Goal: Task Accomplishment & Management: Use online tool/utility

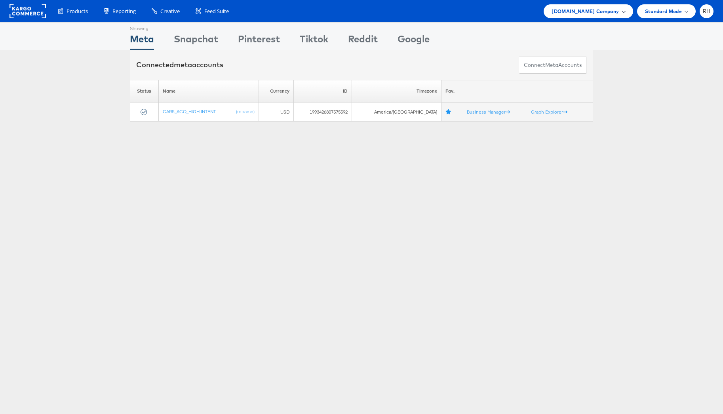
click at [586, 15] on div "[DOMAIN_NAME] Company" at bounding box center [588, 11] width 89 height 14
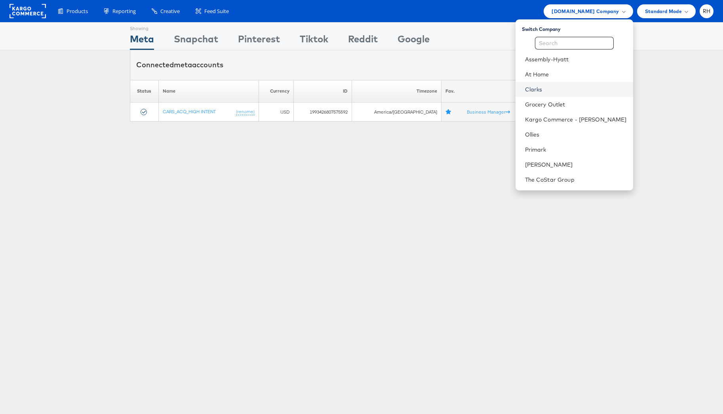
click at [563, 92] on link "Clarks" at bounding box center [576, 90] width 102 height 8
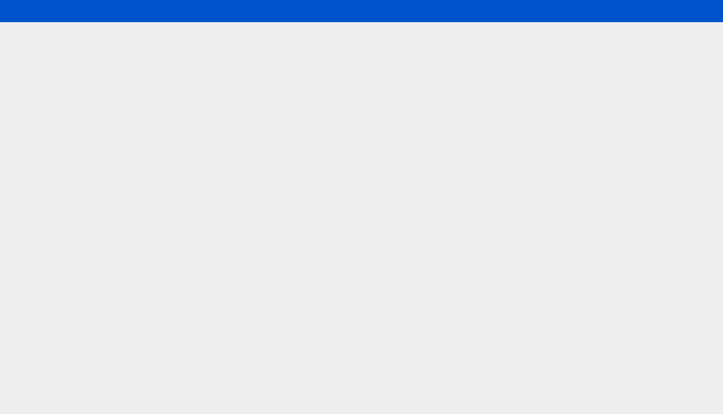
click at [590, 11] on div at bounding box center [361, 11] width 723 height 22
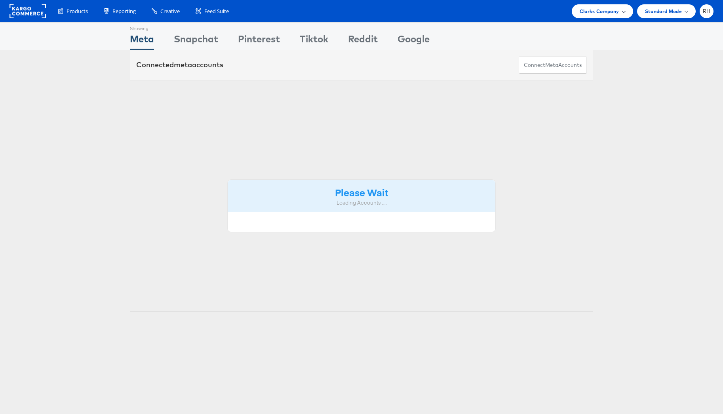
click at [603, 11] on span "Clarks Company" at bounding box center [600, 11] width 40 height 8
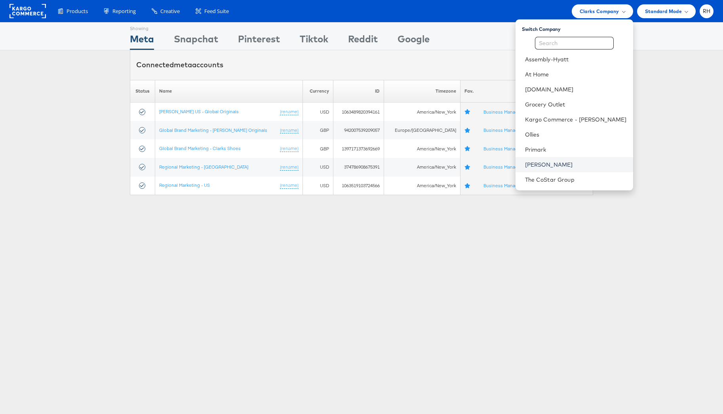
click at [586, 166] on link "[PERSON_NAME]" at bounding box center [576, 165] width 102 height 8
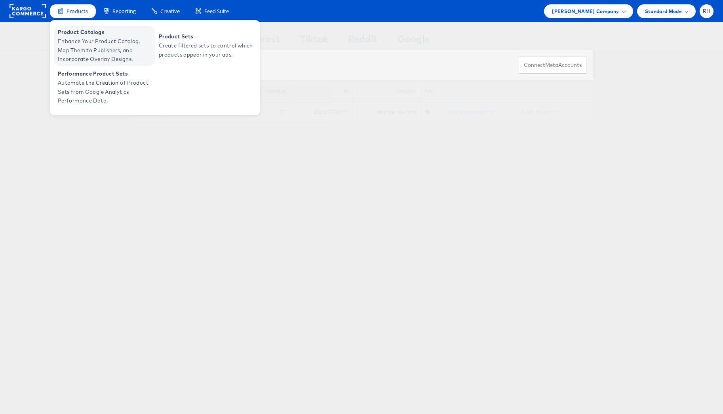
click at [81, 31] on span "Product Catalogs" at bounding box center [105, 32] width 95 height 9
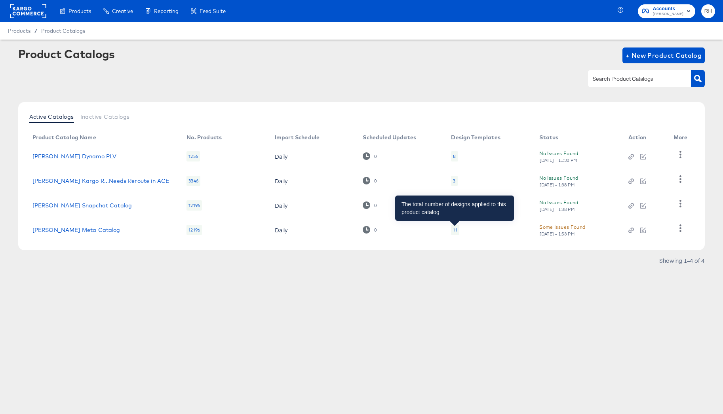
click at [454, 230] on div "11" at bounding box center [455, 230] width 4 height 6
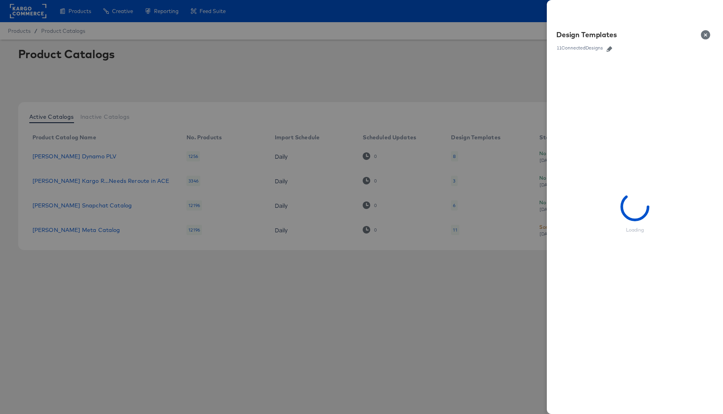
click at [611, 50] on icon "button" at bounding box center [610, 49] width 6 height 6
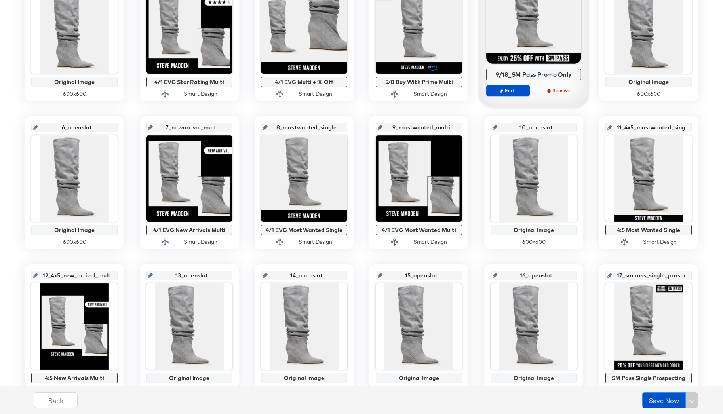
scroll to position [226, 0]
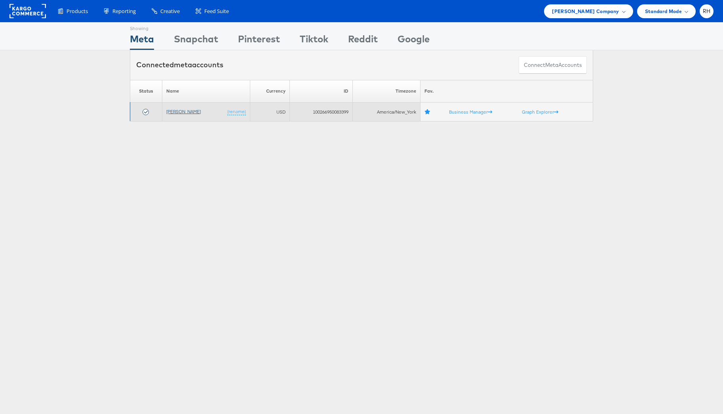
click at [171, 112] on link "[PERSON_NAME]" at bounding box center [183, 112] width 34 height 6
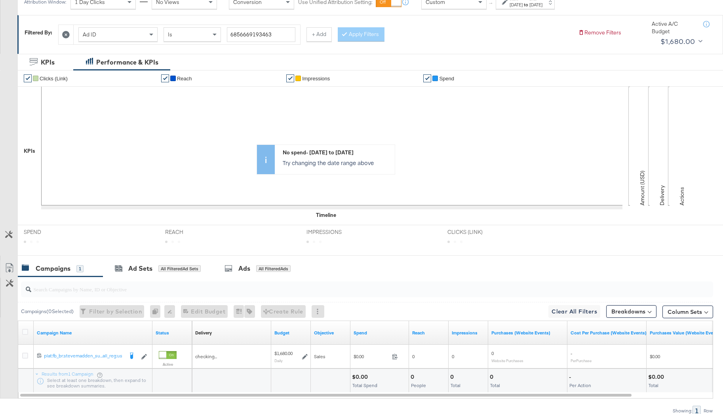
scroll to position [158, 0]
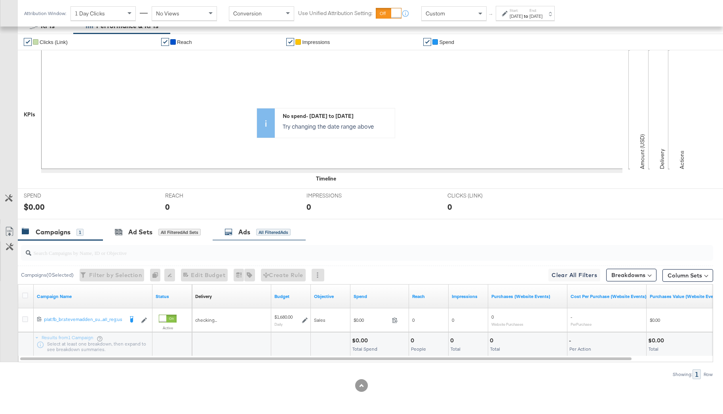
click at [280, 226] on div "Ads All Filtered Ads" at bounding box center [259, 232] width 93 height 17
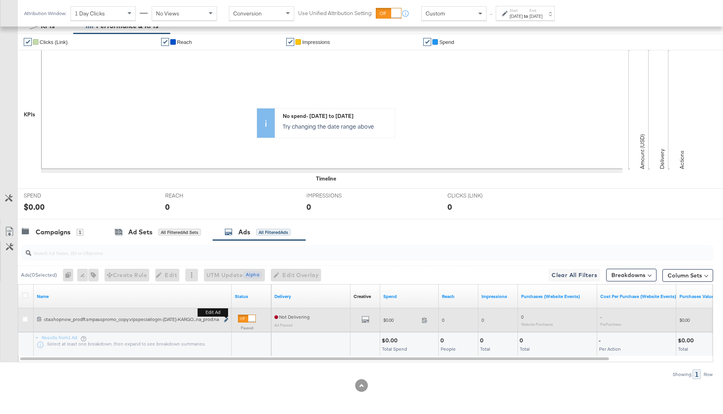
click at [226, 320] on icon "link" at bounding box center [226, 320] width 4 height 4
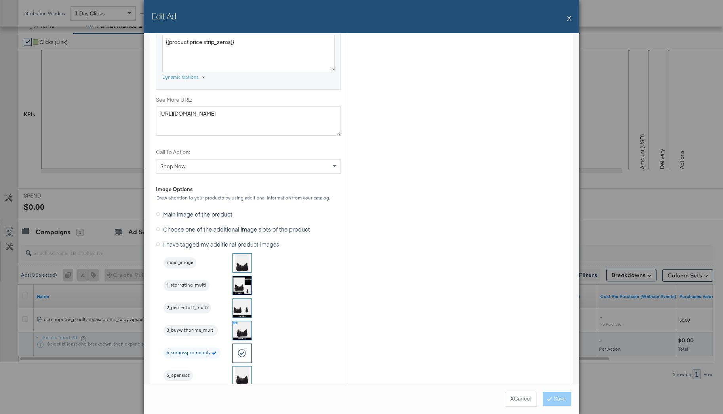
scroll to position [676, 0]
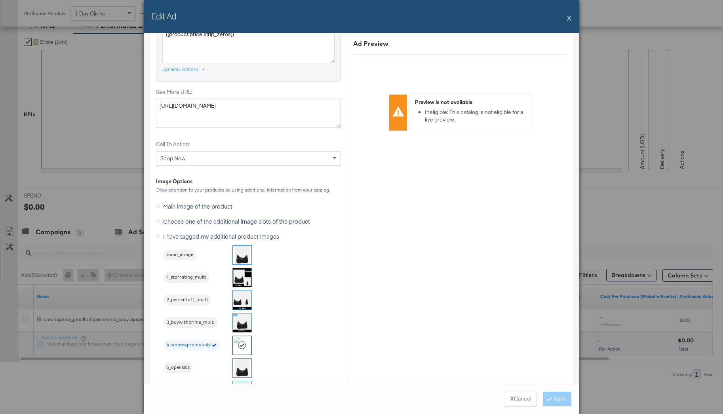
click at [570, 17] on button "X" at bounding box center [569, 18] width 4 height 16
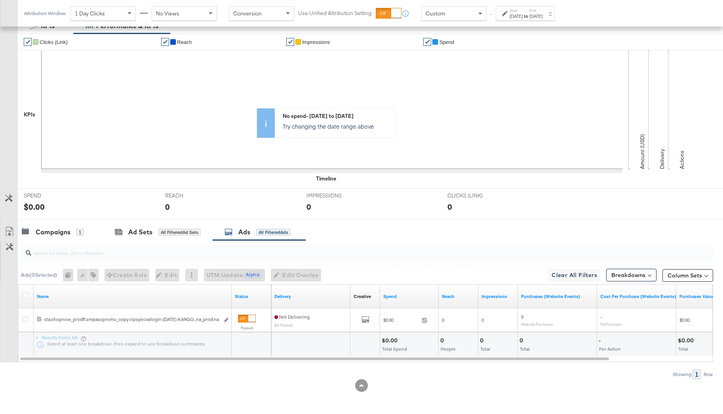
scroll to position [0, 0]
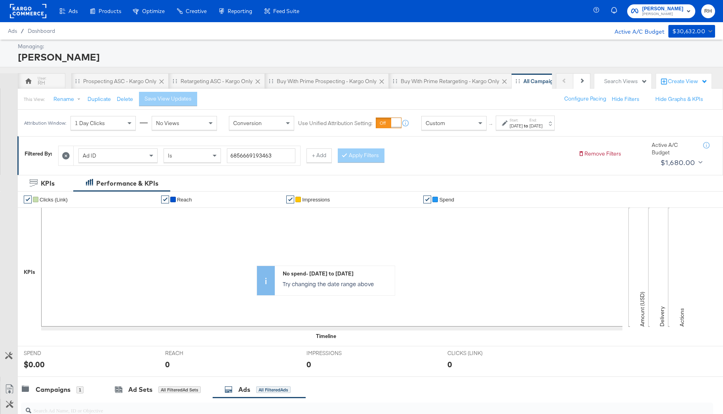
click at [32, 19] on div at bounding box center [28, 11] width 36 height 22
click at [34, 11] on rect at bounding box center [28, 11] width 36 height 14
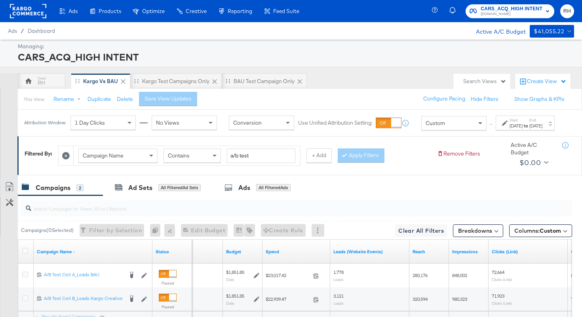
scroll to position [84, 0]
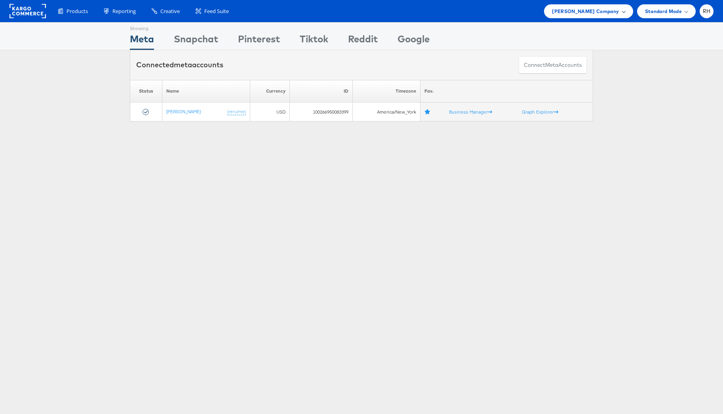
click at [597, 11] on span "Steve Madden Company" at bounding box center [585, 11] width 67 height 8
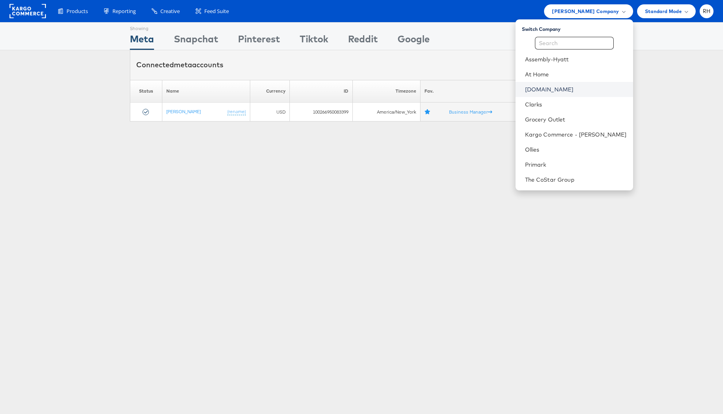
click at [581, 89] on link "Cars.com" at bounding box center [576, 90] width 102 height 8
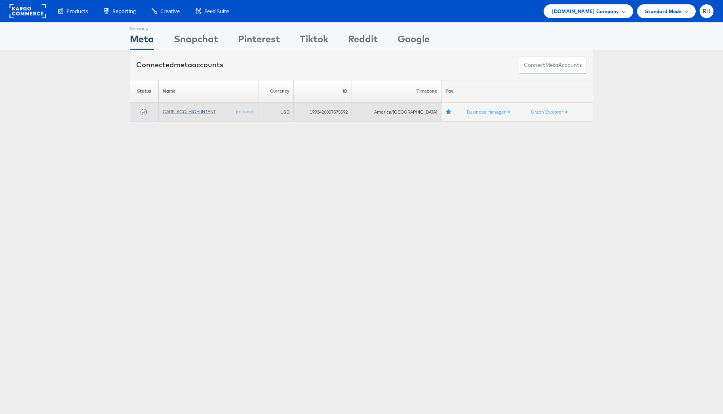
click at [198, 112] on link "CARS_ACQ_HIGH INTENT" at bounding box center [189, 112] width 53 height 6
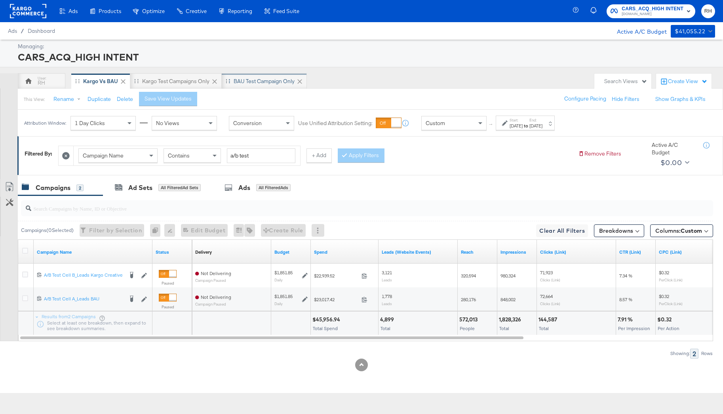
click at [267, 81] on div "BAU Test campaign only" at bounding box center [264, 82] width 61 height 8
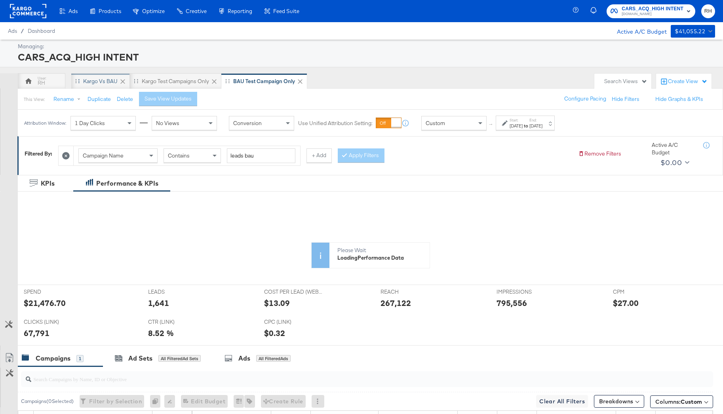
click at [96, 79] on div "Kargo vs BAU" at bounding box center [100, 82] width 34 height 8
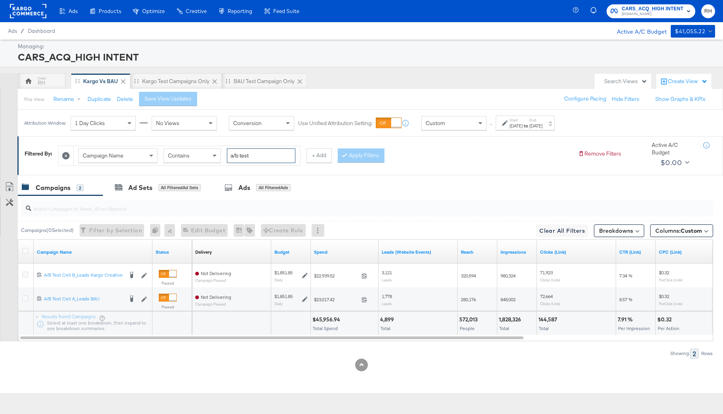
drag, startPoint x: 255, startPoint y: 156, endPoint x: 206, endPoint y: 155, distance: 49.9
click at [206, 155] on div "Campaign Name Contains a/b test" at bounding box center [186, 156] width 217 height 15
type input "alc"
click at [364, 160] on button "Apply Filters" at bounding box center [361, 156] width 47 height 14
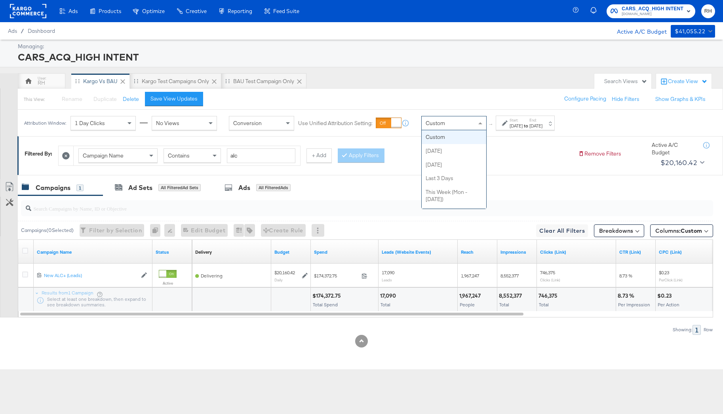
click at [463, 123] on div "Custom" at bounding box center [454, 122] width 65 height 13
click at [27, 250] on icon at bounding box center [25, 251] width 6 height 6
click at [0, 0] on input "checkbox" at bounding box center [0, 0] width 0 height 0
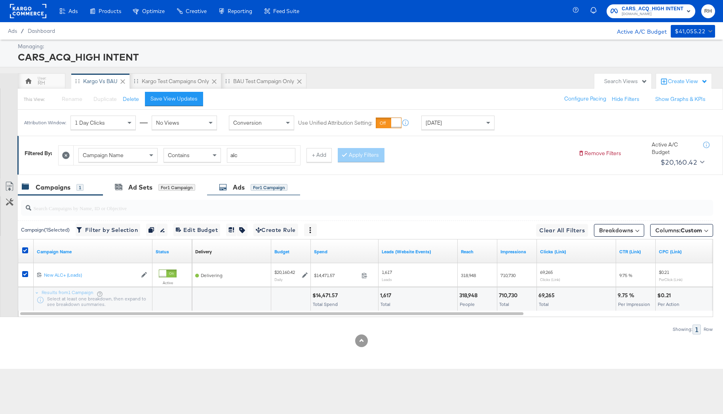
click at [275, 192] on div "Ads for 1 Campaign" at bounding box center [253, 187] width 93 height 17
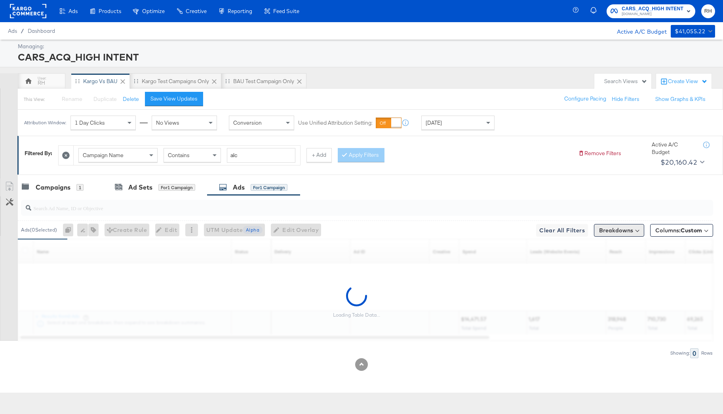
click at [614, 229] on button "Breakdowns" at bounding box center [619, 230] width 50 height 13
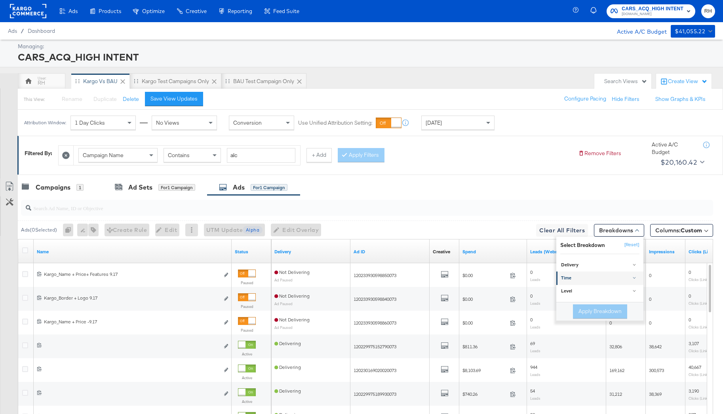
click at [578, 276] on div "Time" at bounding box center [600, 278] width 79 height 6
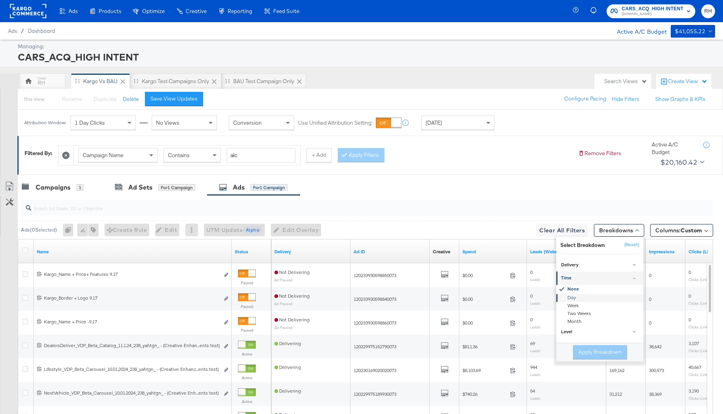
click at [574, 296] on div "Day" at bounding box center [601, 298] width 86 height 8
click at [587, 351] on button "Apply Breakdown" at bounding box center [600, 352] width 54 height 14
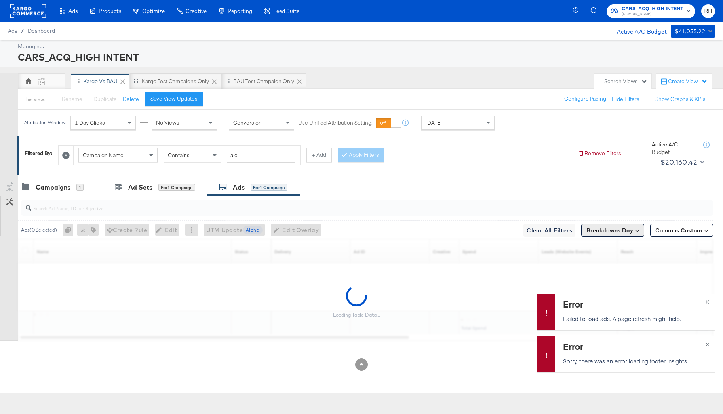
click at [615, 229] on span "Breakdowns: Day" at bounding box center [610, 231] width 47 height 8
click at [637, 244] on button "[Reset]" at bounding box center [631, 245] width 20 height 13
click at [487, 199] on input "search" at bounding box center [340, 204] width 619 height 15
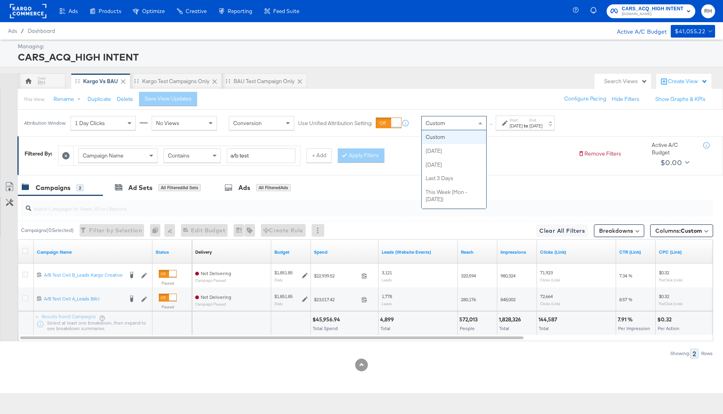
click at [453, 126] on div "Custom" at bounding box center [454, 122] width 65 height 13
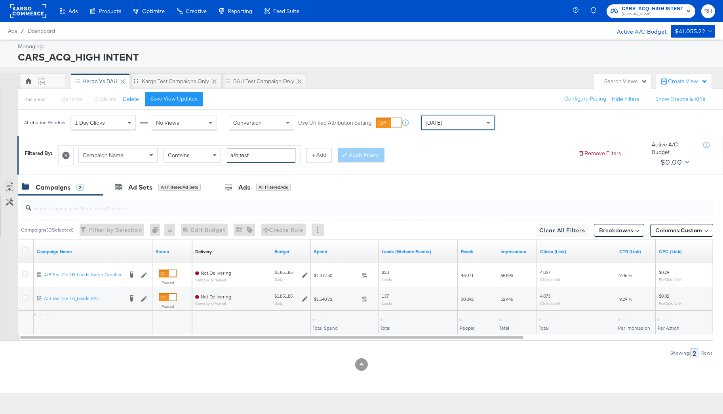
click at [273, 158] on input "a/b test" at bounding box center [261, 155] width 69 height 15
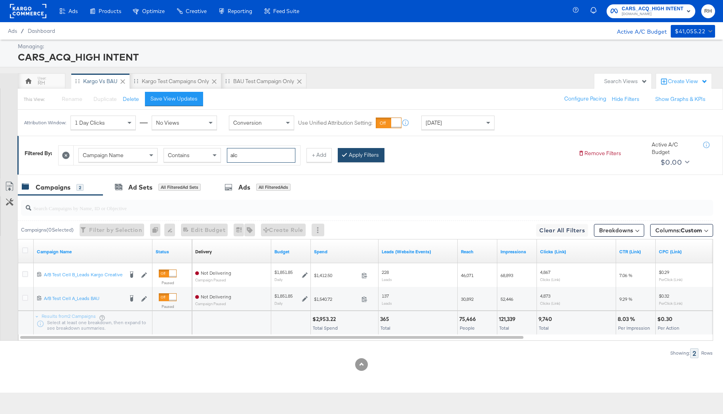
type input "alc"
click at [356, 156] on button "Apply Filters" at bounding box center [361, 155] width 47 height 14
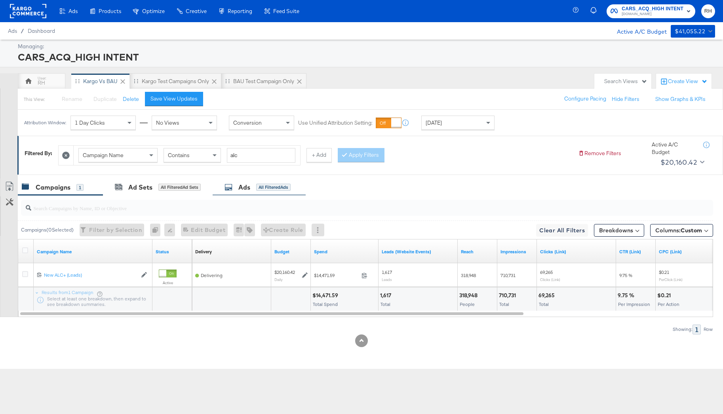
click at [275, 195] on div "Ads All Filtered Ads" at bounding box center [259, 187] width 93 height 17
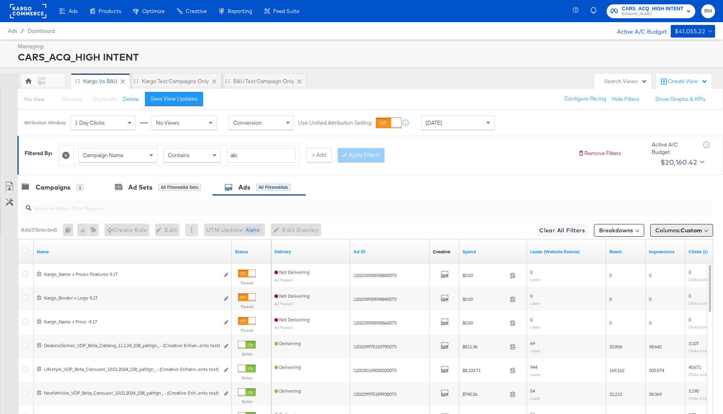
click at [690, 232] on span "Custom" at bounding box center [691, 230] width 21 height 7
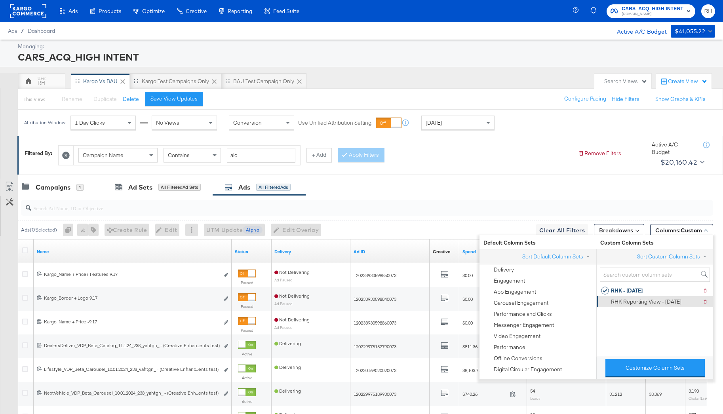
click at [625, 298] on div "RHK Reporting View - 9.10.25" at bounding box center [646, 302] width 71 height 8
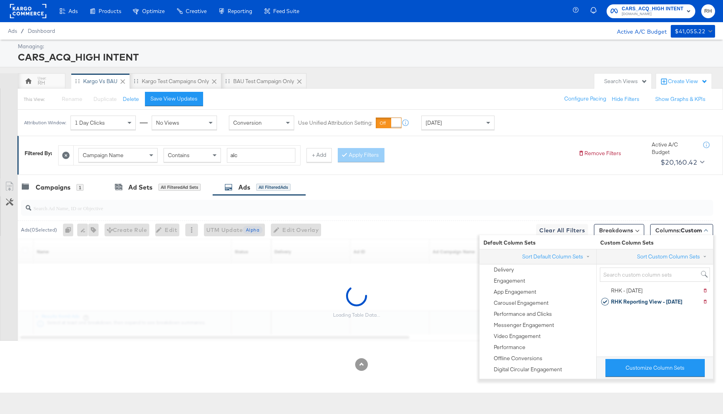
click at [486, 187] on div "Campaigns 1 Ad Sets All Filtered Ad Sets Ads All Filtered Ads" at bounding box center [370, 187] width 705 height 17
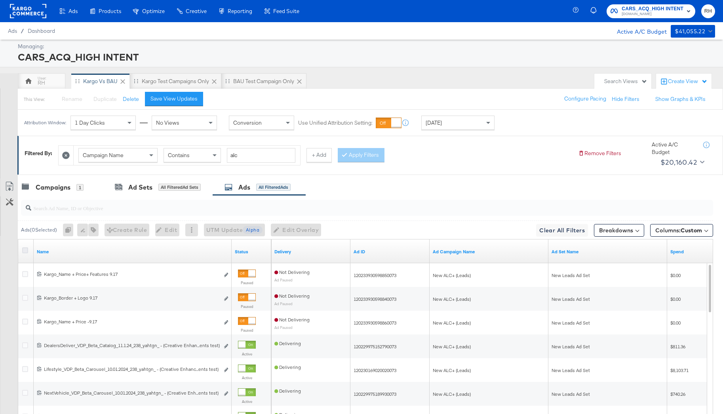
click at [25, 252] on icon at bounding box center [25, 251] width 6 height 6
click at [0, 0] on input "checkbox" at bounding box center [0, 0] width 0 height 0
click at [10, 191] on icon at bounding box center [9, 188] width 5 height 6
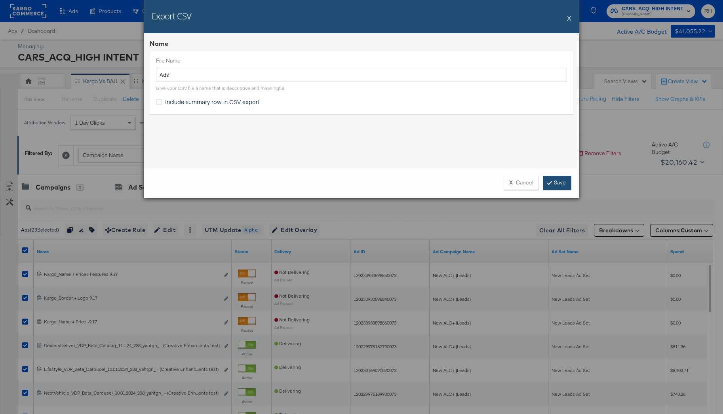
click at [548, 182] on link "Save" at bounding box center [557, 183] width 29 height 14
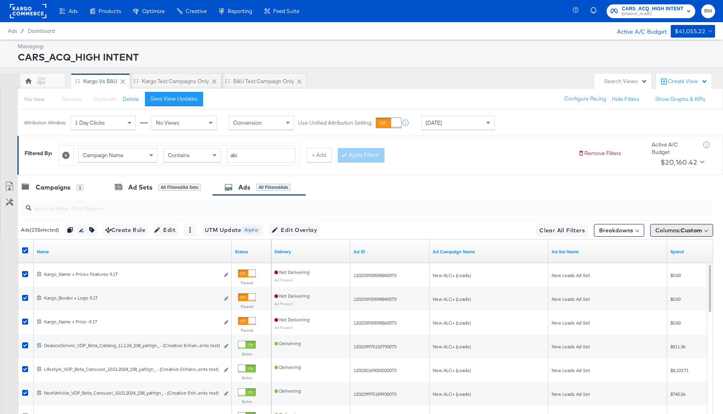
click at [675, 230] on span "Columns: Custom" at bounding box center [679, 231] width 47 height 8
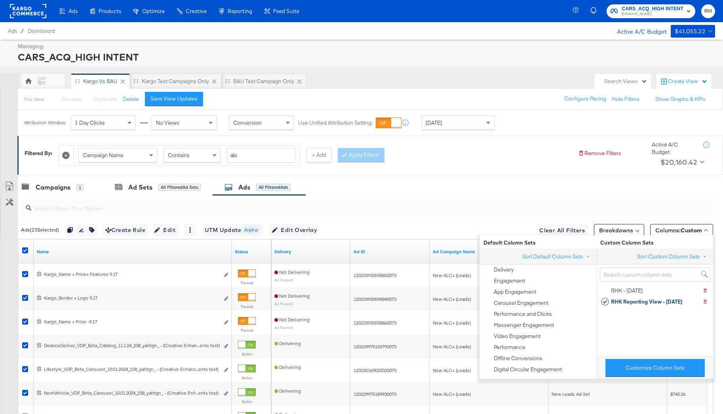
click at [490, 168] on div "Filtered By: Campaign Name Contains alc + Add Apply Filters Remove Filters Acti…" at bounding box center [371, 153] width 692 height 30
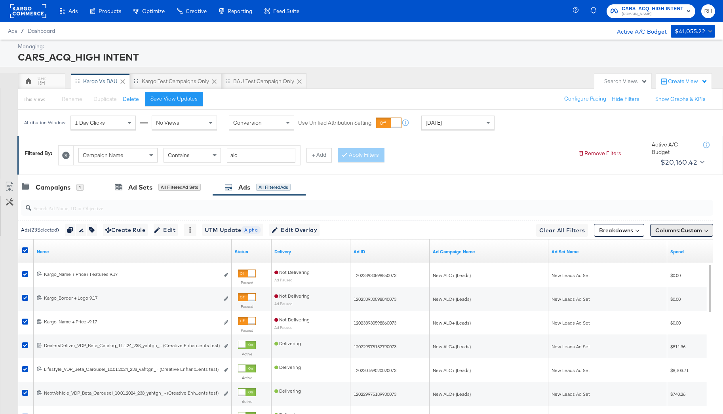
click at [678, 234] on span "Columns: Custom" at bounding box center [679, 231] width 47 height 8
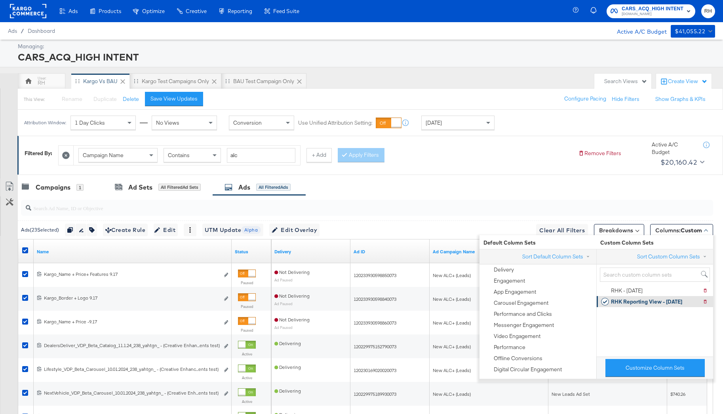
click at [625, 301] on div "RHK Reporting View - 9.10.25" at bounding box center [646, 302] width 71 height 8
click at [496, 173] on div "Filtered By: Campaign Name Contains alc + Add Apply Filters Remove Filters Acti…" at bounding box center [370, 155] width 706 height 38
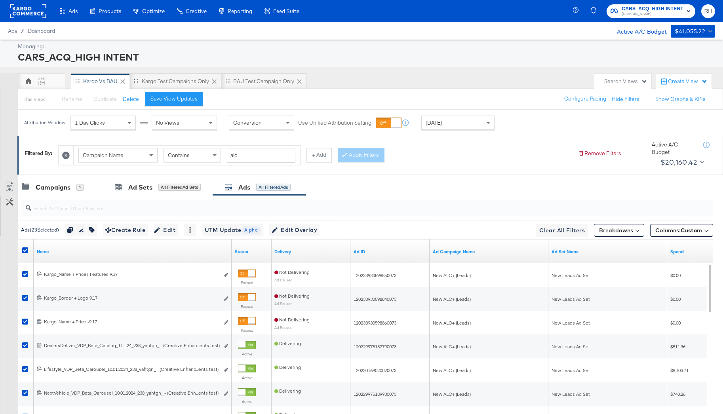
scroll to position [39, 0]
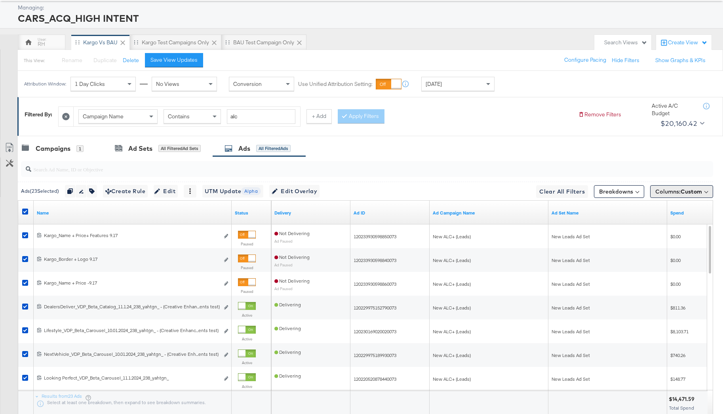
click at [679, 190] on span "Columns: Custom" at bounding box center [679, 192] width 47 height 8
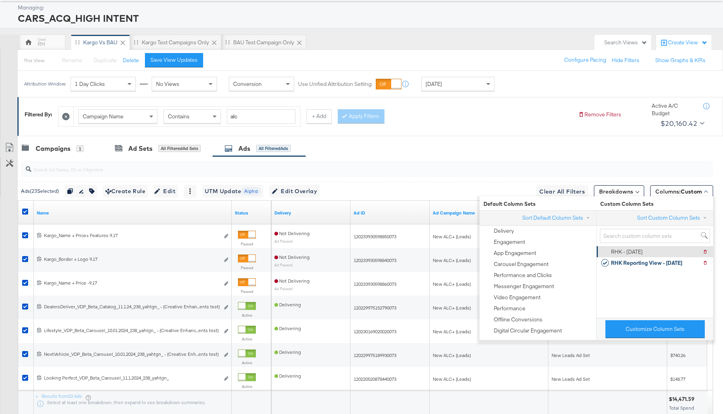
click at [627, 250] on div "RHK - 9.5.25" at bounding box center [627, 252] width 32 height 8
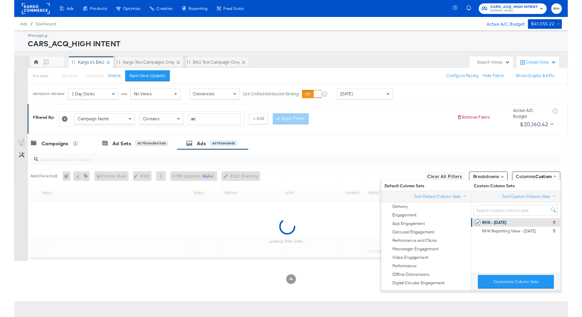
scroll to position [0, 0]
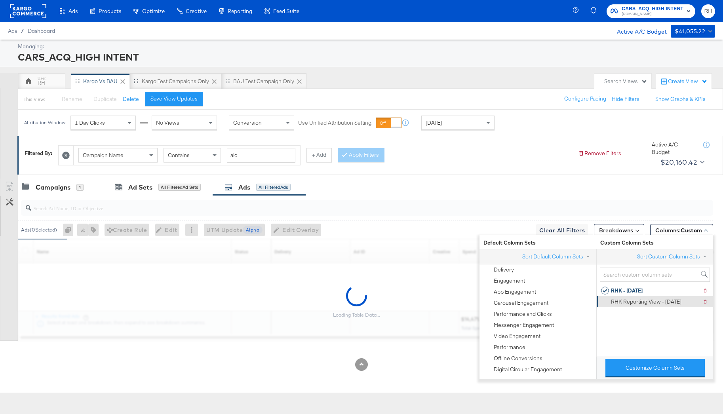
click at [642, 302] on div "RHK Reporting View - 9.10.25" at bounding box center [646, 302] width 71 height 8
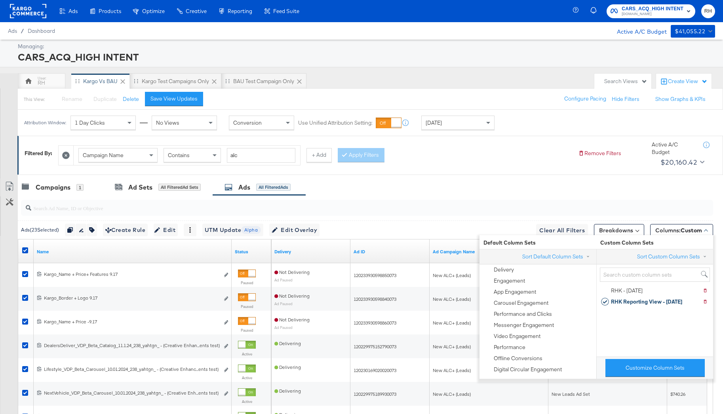
click at [566, 173] on div "Filtered By: Campaign Name Contains alc + Add Apply Filters Remove Filters Acti…" at bounding box center [370, 155] width 706 height 38
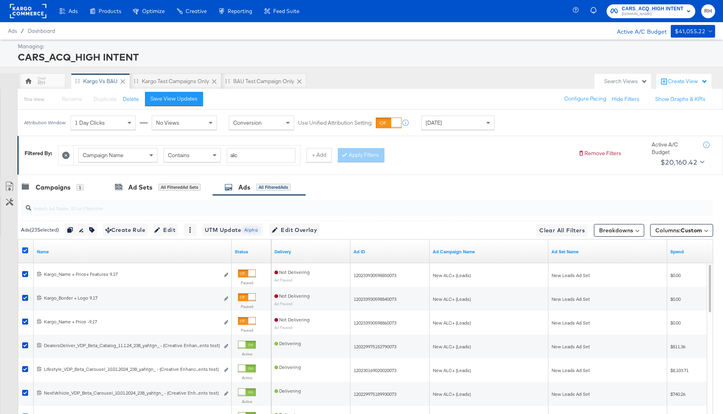
click at [23, 252] on icon at bounding box center [25, 251] width 6 height 6
click at [0, 0] on input "checkbox" at bounding box center [0, 0] width 0 height 0
click at [26, 252] on icon at bounding box center [25, 251] width 6 height 6
click at [0, 0] on input "checkbox" at bounding box center [0, 0] width 0 height 0
click at [9, 187] on icon at bounding box center [10, 187] width 10 height 10
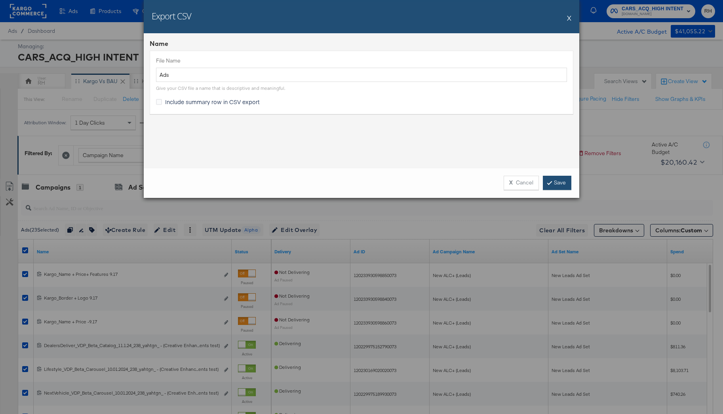
click at [553, 187] on link "Save" at bounding box center [557, 183] width 29 height 14
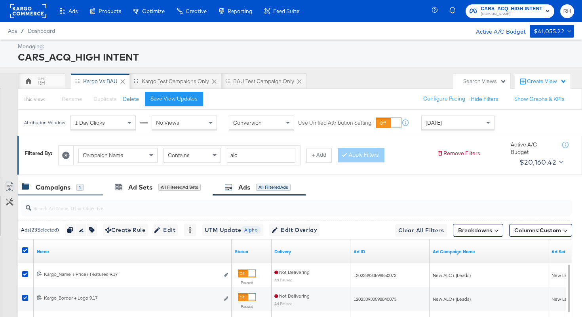
click at [81, 191] on div "Campaigns 1" at bounding box center [53, 187] width 62 height 9
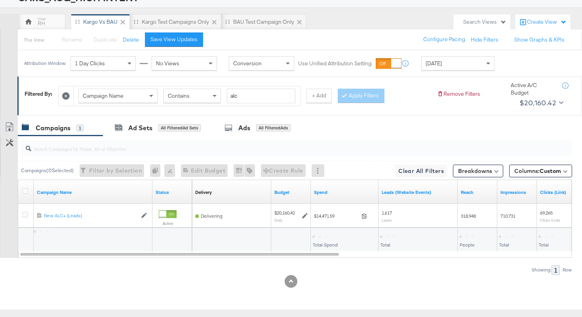
scroll to position [78, 0]
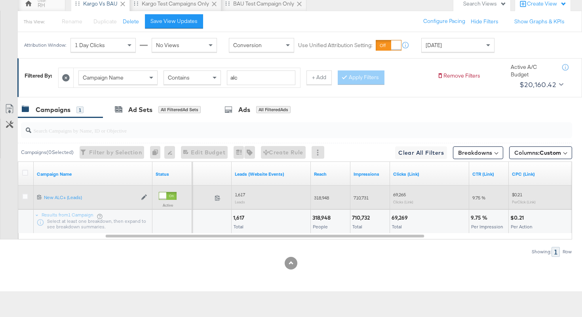
click at [317, 198] on span "318,948" at bounding box center [321, 198] width 15 height 6
copy span "318,948"
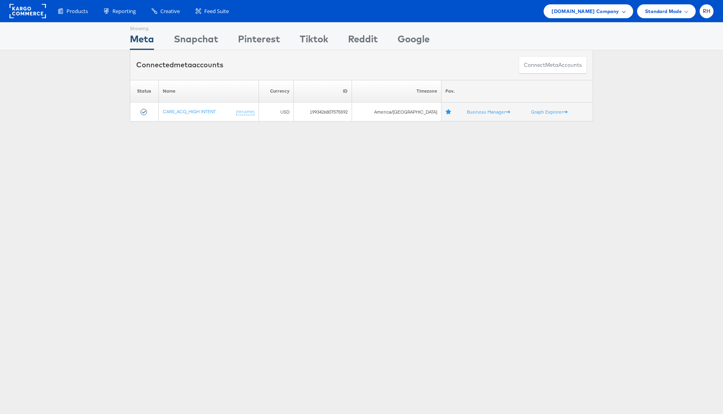
click at [605, 11] on span "[DOMAIN_NAME] Company" at bounding box center [585, 11] width 67 height 8
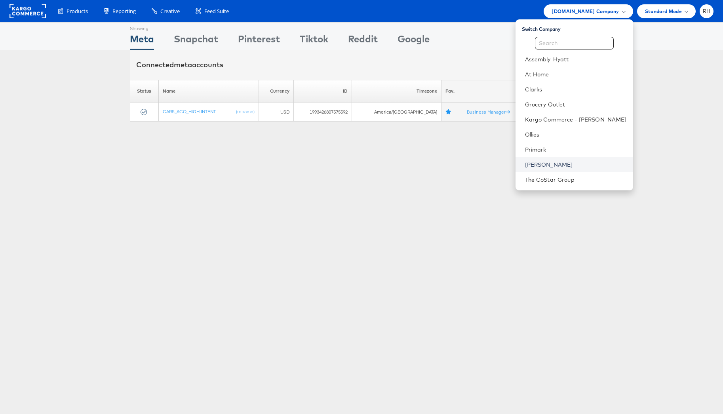
click at [580, 164] on link "[PERSON_NAME]" at bounding box center [576, 165] width 102 height 8
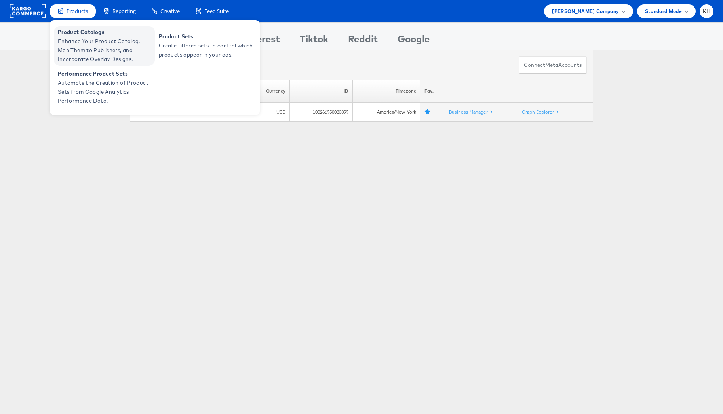
click at [78, 42] on span "Enhance Your Product Catalog, Map Them to Publishers, and Incorporate Overlay D…" at bounding box center [105, 50] width 95 height 27
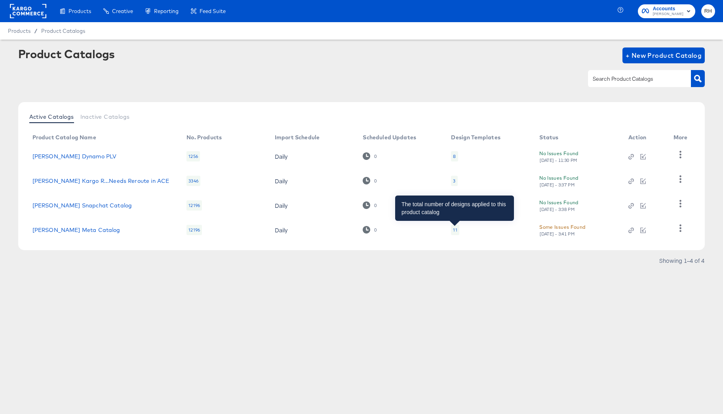
click at [454, 229] on div "11" at bounding box center [455, 230] width 4 height 6
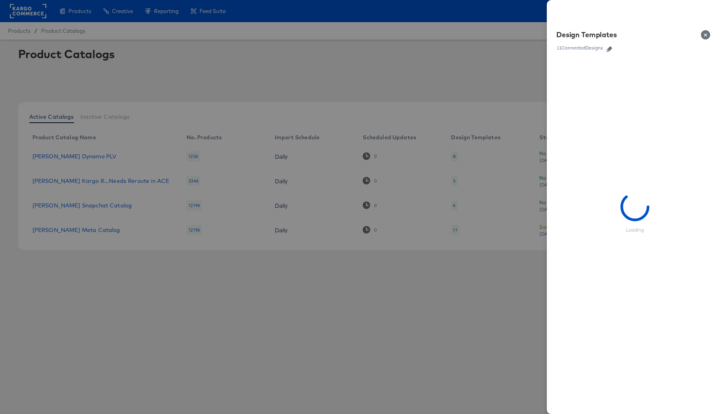
click at [611, 50] on icon "button" at bounding box center [610, 49] width 6 height 6
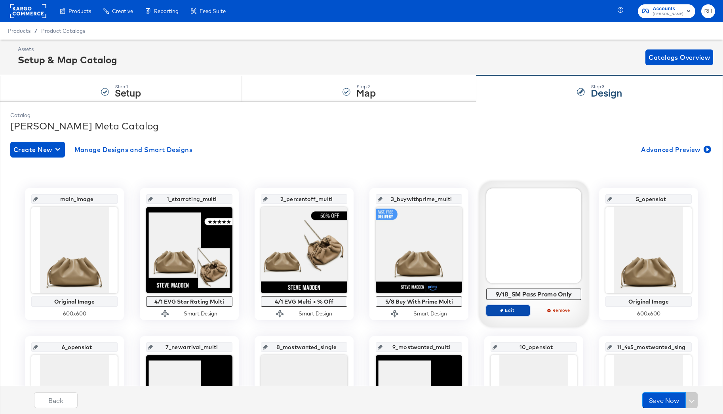
click at [511, 310] on span "Edit" at bounding box center [508, 310] width 36 height 6
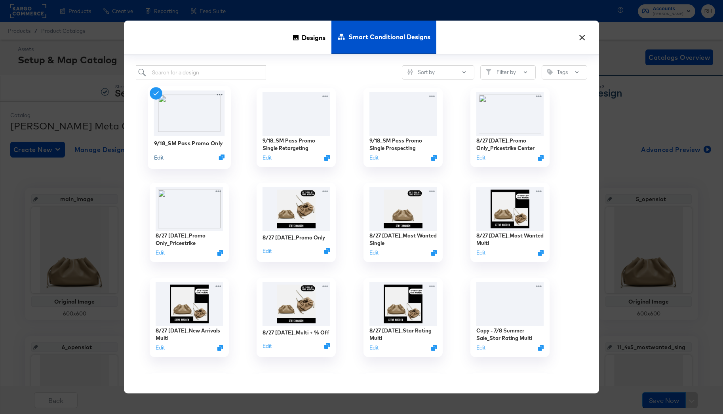
click at [159, 156] on button "Edit" at bounding box center [159, 158] width 10 height 8
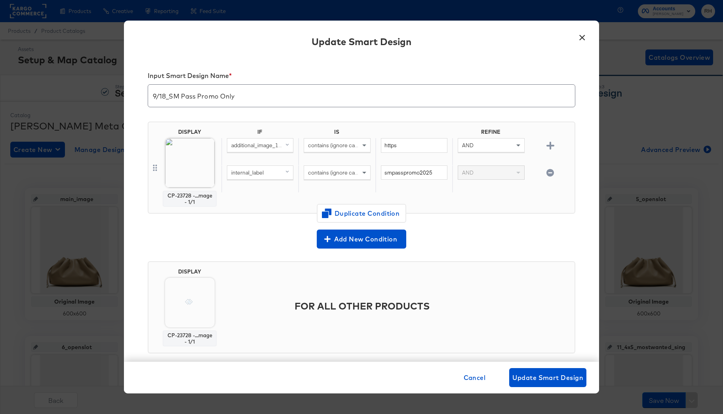
click at [553, 173] on icon "button" at bounding box center [551, 173] width 8 height 8
click at [552, 379] on span "Update Smart Design" at bounding box center [548, 377] width 71 height 11
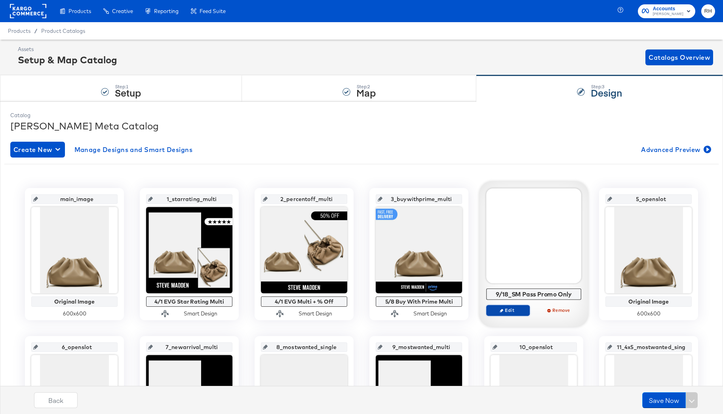
click at [508, 310] on span "Edit" at bounding box center [508, 310] width 36 height 6
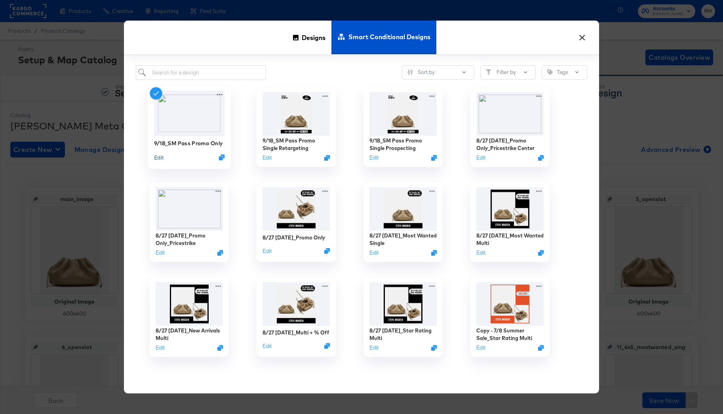
click at [155, 159] on button "Edit" at bounding box center [159, 158] width 10 height 8
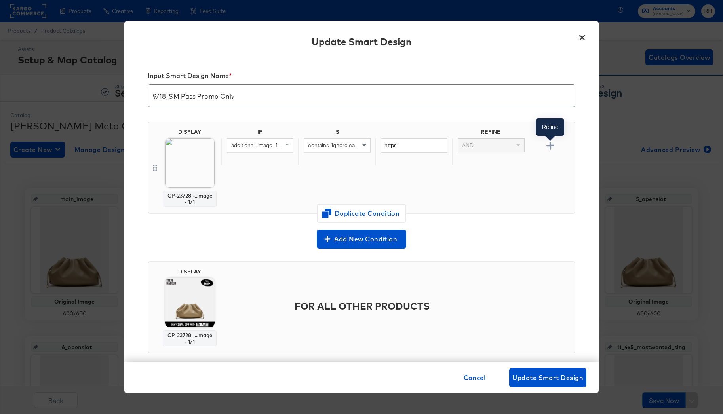
click at [553, 146] on icon "button" at bounding box center [551, 146] width 8 height 8
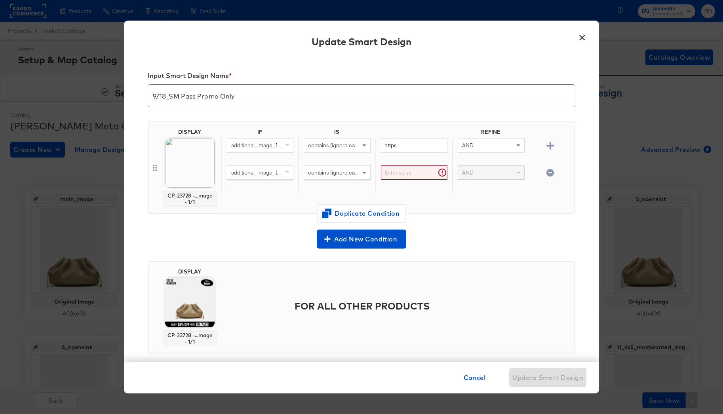
click at [239, 174] on span "additional_image_1_url (original)" at bounding box center [270, 172] width 78 height 7
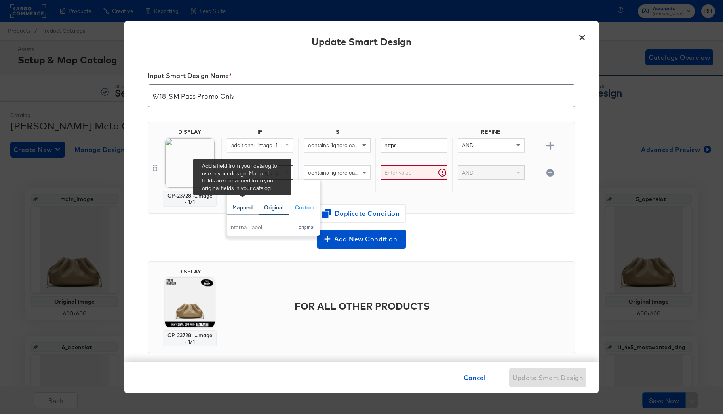
type input "inter"
click at [248, 206] on div "Mapped" at bounding box center [243, 208] width 20 height 8
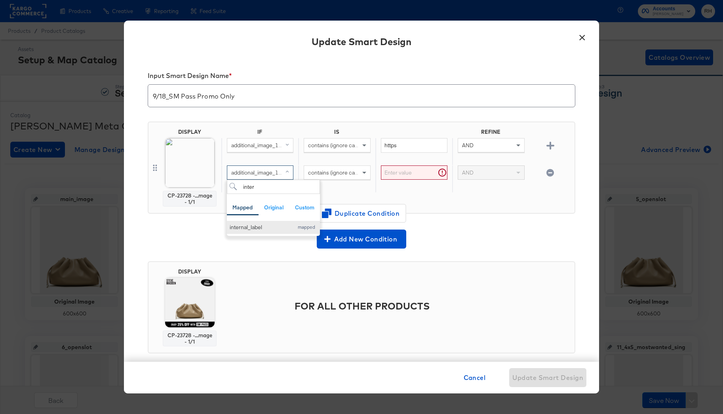
click at [258, 230] on div "internal_label" at bounding box center [260, 228] width 60 height 8
click at [386, 176] on input "text" at bounding box center [414, 173] width 67 height 15
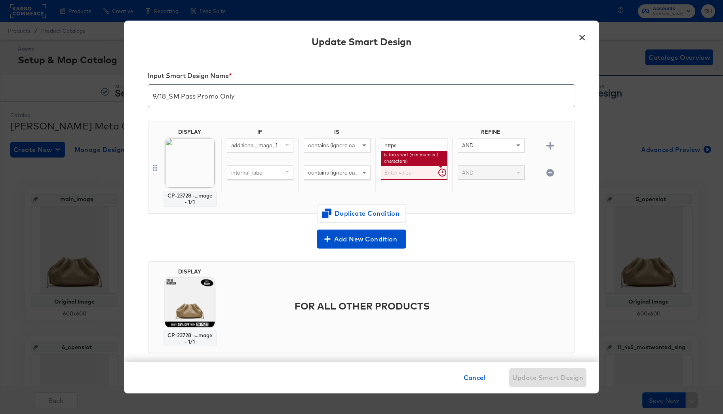
paste input "smpasspromo2025"
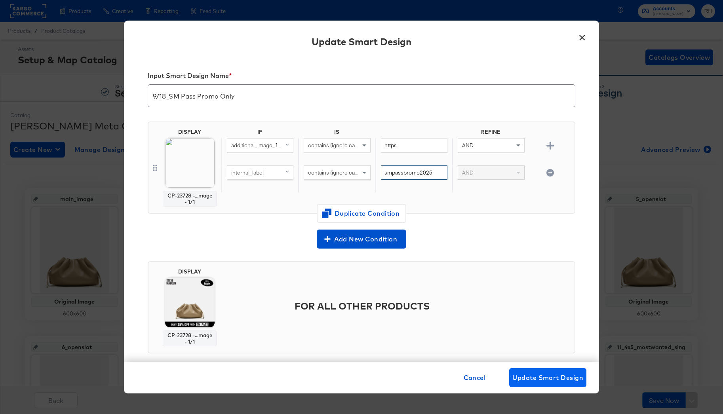
type input "smpasspromo2025"
click at [542, 377] on span "Update Smart Design" at bounding box center [548, 377] width 71 height 11
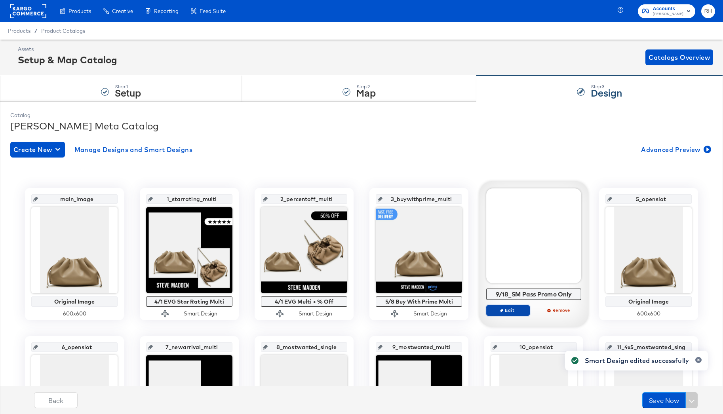
click at [505, 309] on span "Edit" at bounding box center [508, 310] width 36 height 6
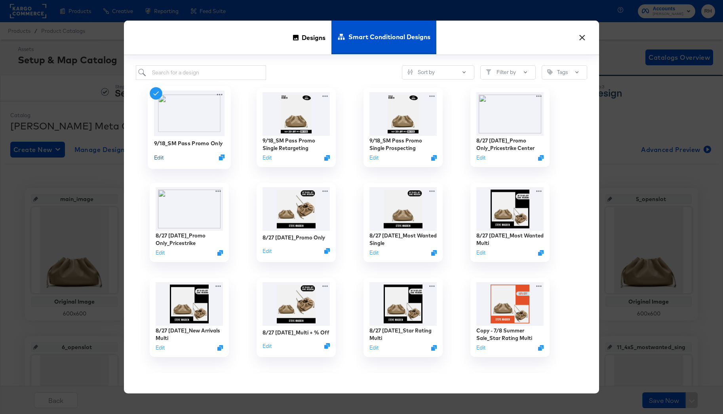
click at [158, 156] on button "Edit" at bounding box center [159, 158] width 10 height 8
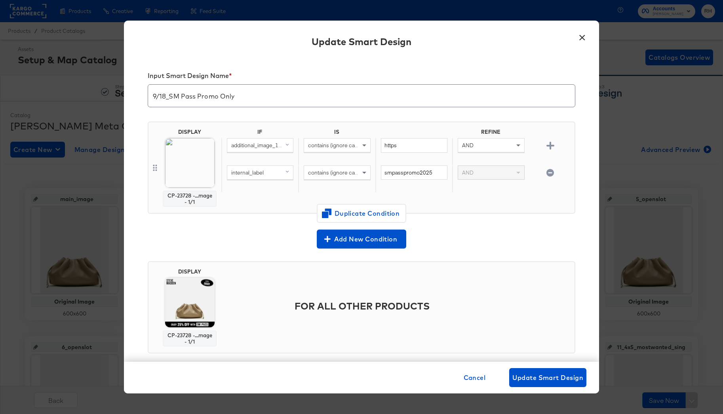
click at [256, 172] on span "internal_label" at bounding box center [247, 172] width 32 height 7
click at [334, 179] on div "contains (ignore case)" at bounding box center [337, 172] width 66 height 13
click at [400, 190] on div "smpasspromo2025" at bounding box center [414, 179] width 77 height 27
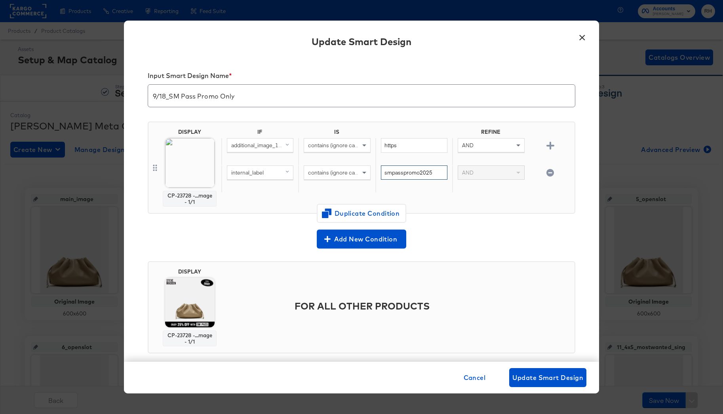
click at [426, 170] on input "smpasspromo2025" at bounding box center [414, 173] width 67 height 15
click at [584, 38] on button "×" at bounding box center [582, 36] width 14 height 14
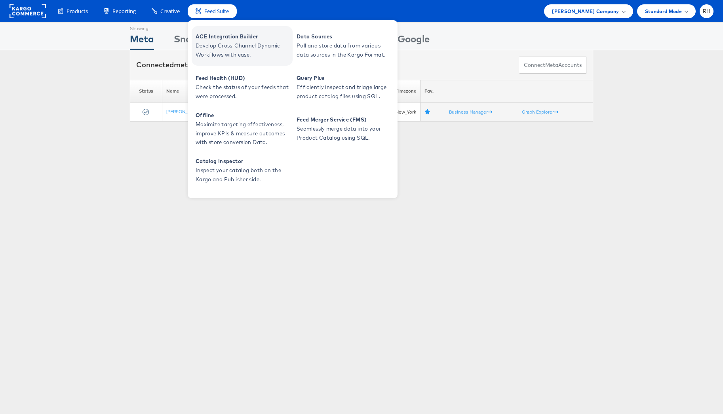
click at [220, 41] on span "Develop Cross-Channel Dynamic Workflows with ease." at bounding box center [243, 50] width 95 height 18
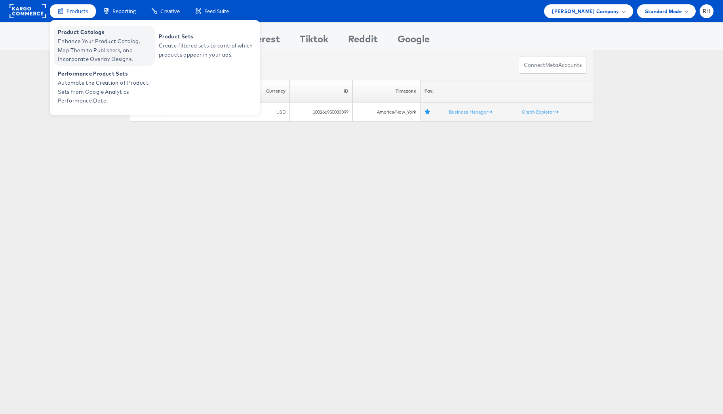
click at [82, 42] on span "Enhance Your Product Catalog, Map Them to Publishers, and Incorporate Overlay D…" at bounding box center [105, 50] width 95 height 27
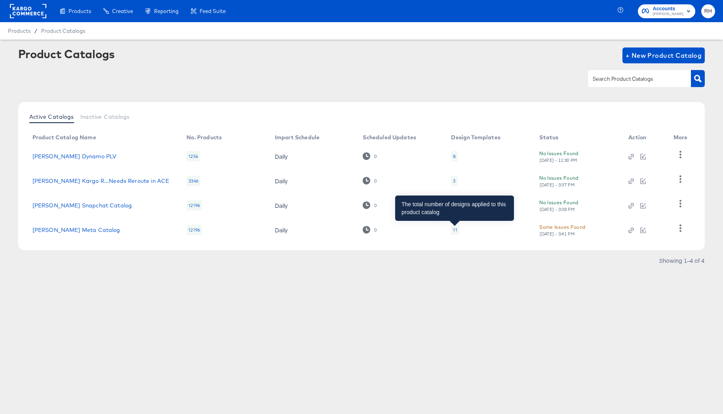
click at [455, 229] on div "11" at bounding box center [455, 230] width 4 height 6
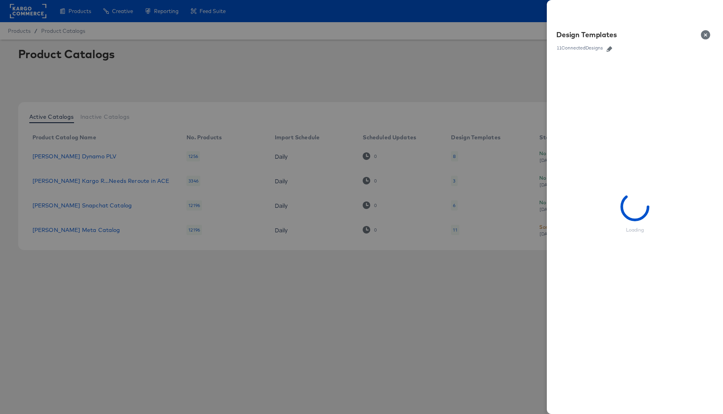
click at [610, 49] on icon "button" at bounding box center [610, 49] width 6 height 6
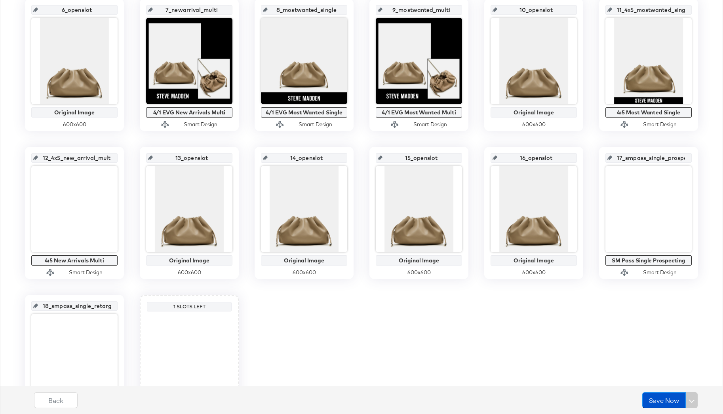
scroll to position [408, 0]
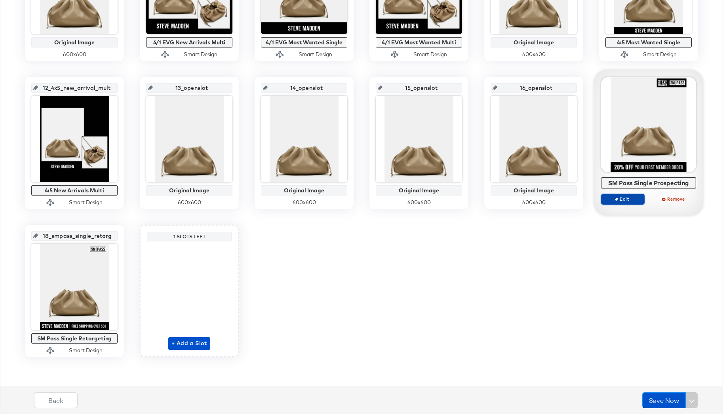
click at [628, 202] on span "Edit" at bounding box center [623, 199] width 36 height 6
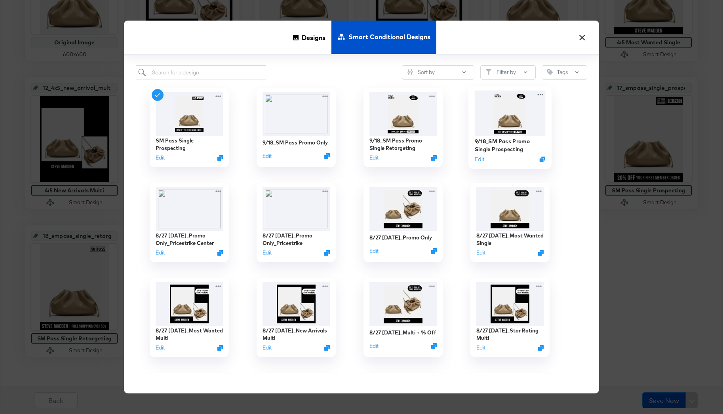
click at [516, 123] on img at bounding box center [510, 113] width 71 height 46
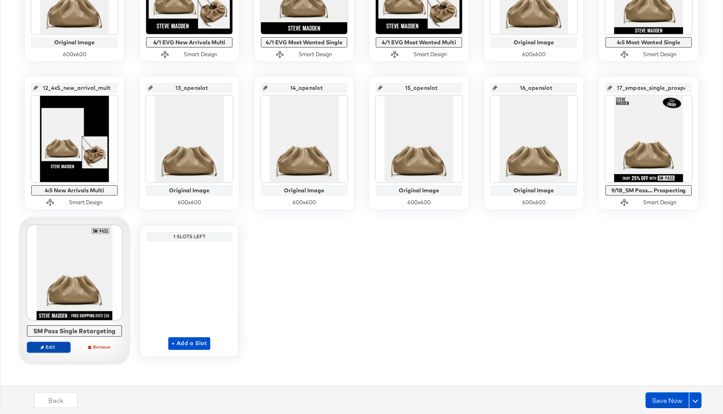
click at [43, 347] on icon "button" at bounding box center [42, 348] width 4 height 4
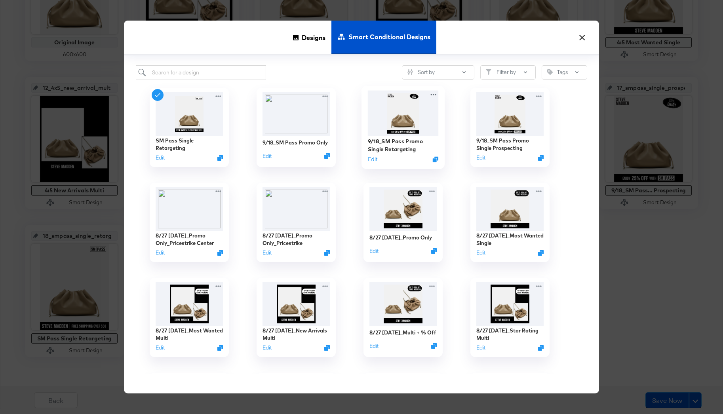
click at [400, 133] on img at bounding box center [403, 113] width 71 height 46
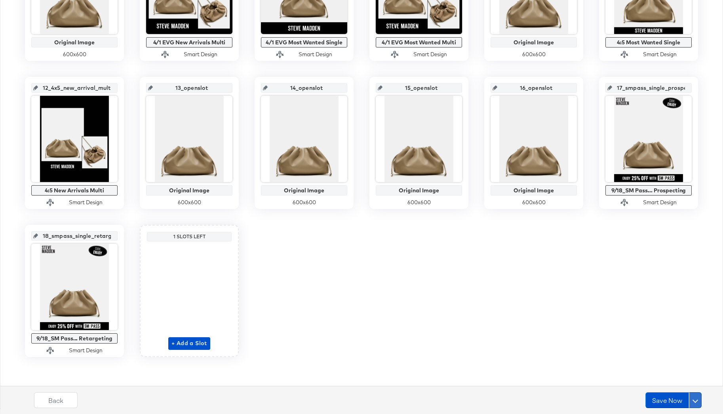
click at [695, 401] on span at bounding box center [696, 401] width 6 height 6
click at [669, 381] on button "Schedule Save" at bounding box center [674, 385] width 56 height 15
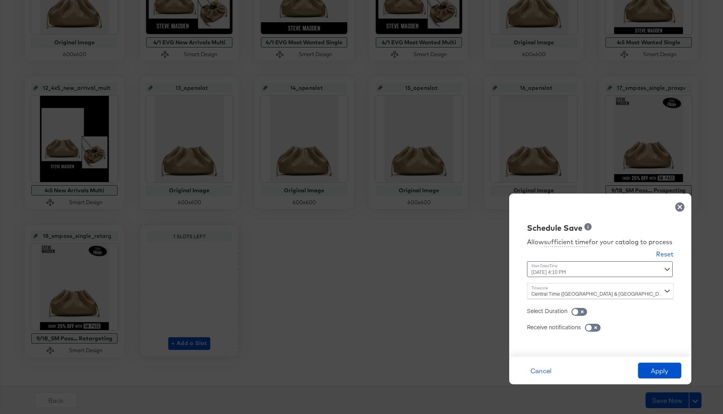
click at [555, 276] on div "[DATE] 4:10 PM ‹ [DATE] › Su Mo Tu We Th Fr Sa 31 1 2 3 4 5 6 7 8 9 10 11 12 13…" at bounding box center [580, 269] width 107 height 16
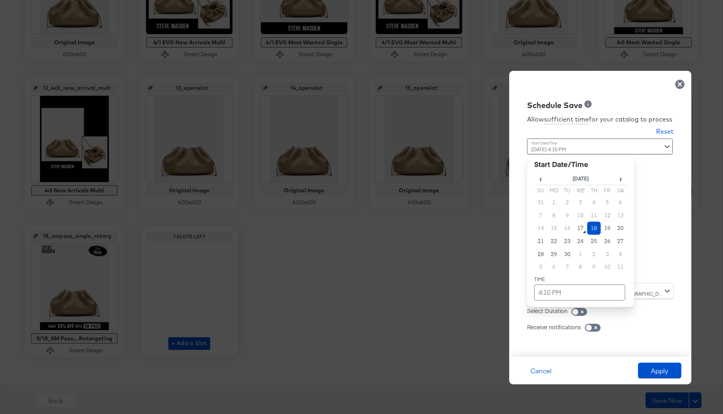
click at [593, 228] on td "18" at bounding box center [593, 228] width 13 height 13
click at [541, 292] on td "4:10 PM" at bounding box center [579, 293] width 91 height 16
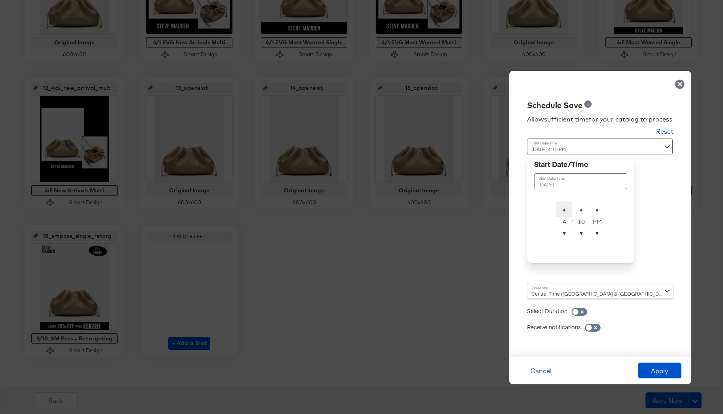
click at [570, 212] on span "▲" at bounding box center [565, 210] width 16 height 16
click at [565, 234] on span "▼" at bounding box center [565, 233] width 16 height 16
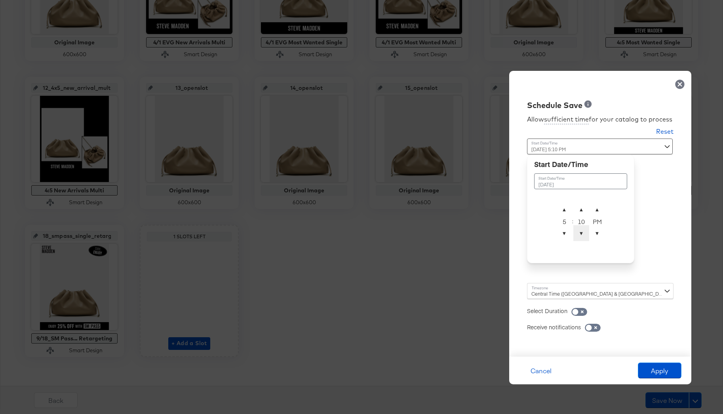
click at [585, 233] on span "▼" at bounding box center [582, 233] width 16 height 16
click at [568, 211] on span "▲" at bounding box center [565, 210] width 16 height 16
click at [580, 237] on span "▼" at bounding box center [582, 233] width 16 height 16
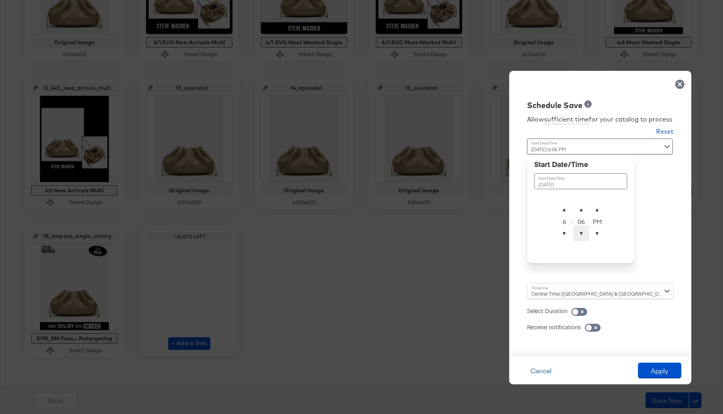
click at [580, 237] on span "▼" at bounding box center [582, 233] width 16 height 16
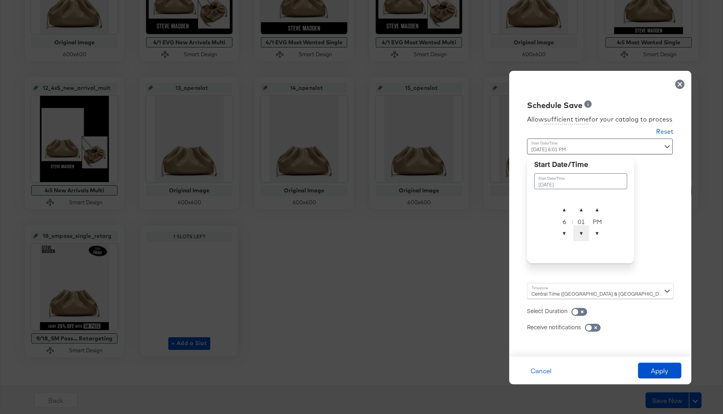
click at [580, 237] on span "▼" at bounding box center [582, 233] width 16 height 16
click at [596, 237] on span "▼" at bounding box center [597, 233] width 16 height 16
type input "[DATE] 6:00 AM"
click at [604, 183] on td "[DATE]" at bounding box center [580, 181] width 93 height 16
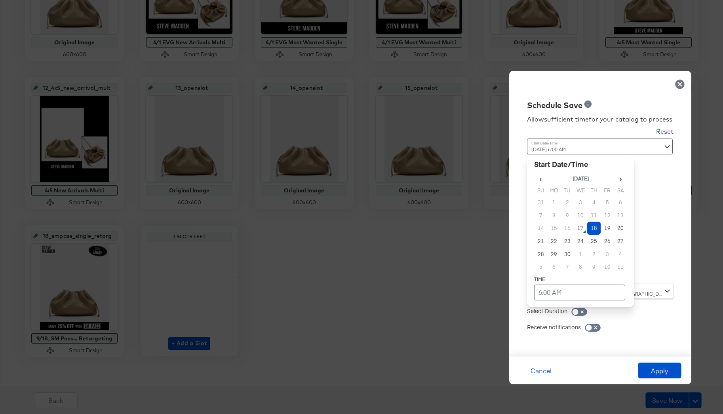
click at [659, 198] on div "Schedule Save Allow sufficient time for your catalog to process Reset Time : [D…" at bounding box center [600, 214] width 182 height 286
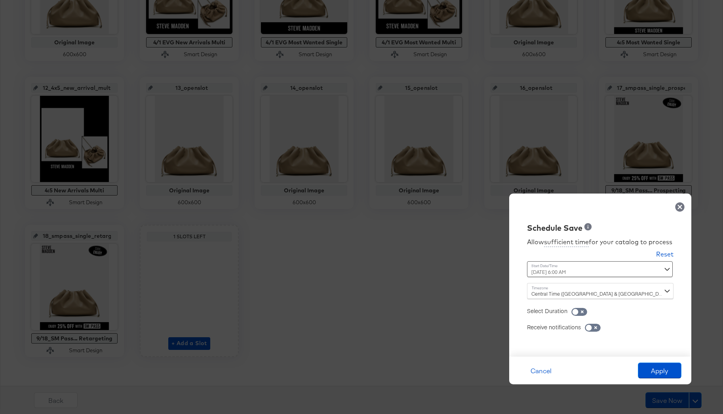
click at [598, 292] on div "Central Time ([GEOGRAPHIC_DATA] & [GEOGRAPHIC_DATA]) ([GEOGRAPHIC_DATA]/[GEOGRA…" at bounding box center [600, 291] width 147 height 16
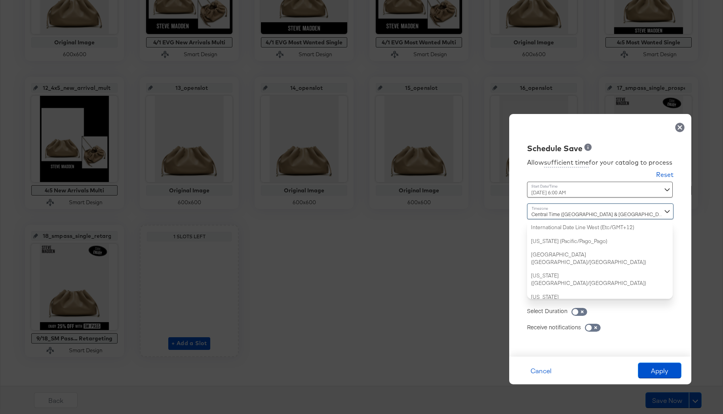
scroll to position [192, 0]
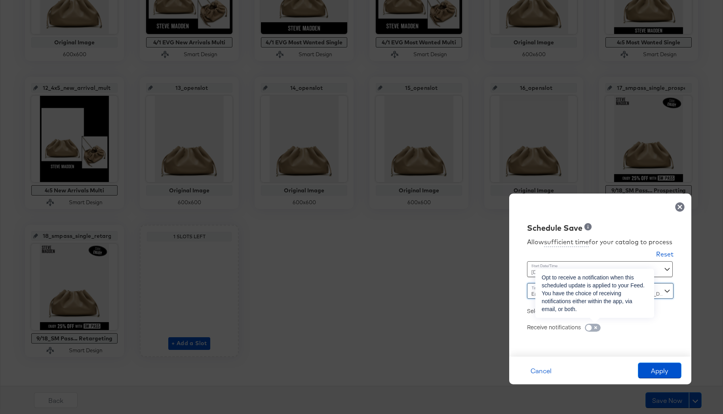
click at [595, 326] on input "checkbox" at bounding box center [589, 330] width 24 height 8
checkbox input "true"
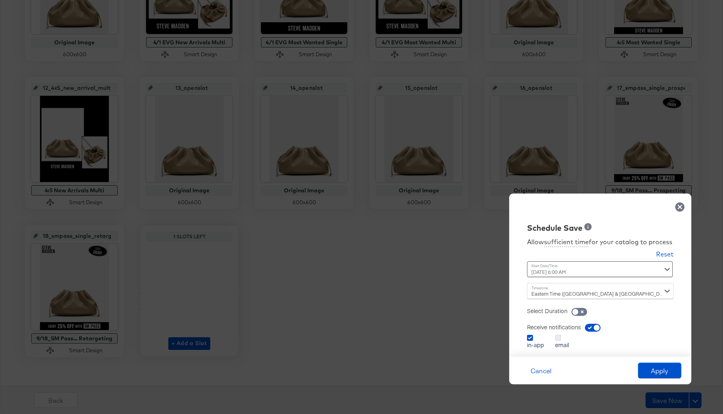
click at [559, 337] on icon at bounding box center [558, 338] width 6 height 6
click at [0, 0] on input "email" at bounding box center [0, 0] width 0 height 0
click at [654, 372] on button "Apply" at bounding box center [660, 371] width 44 height 16
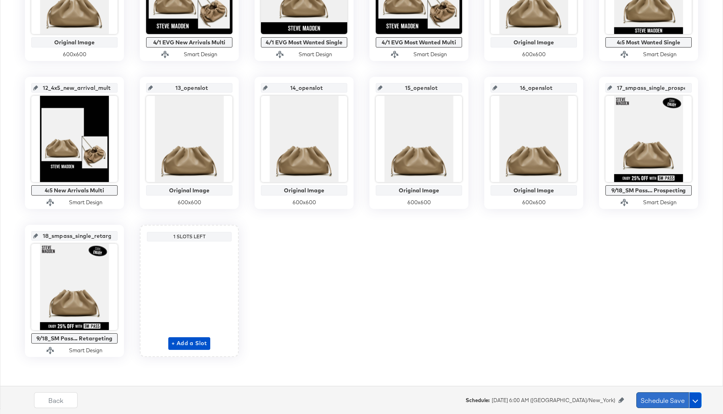
click at [642, 408] on button "Schedule Save" at bounding box center [663, 401] width 53 height 16
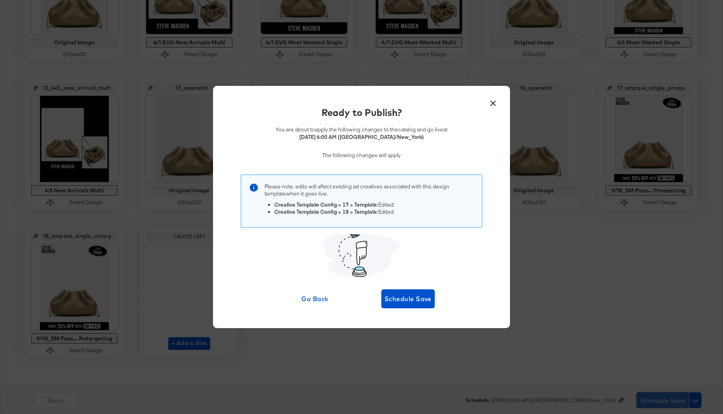
scroll to position [0, 0]
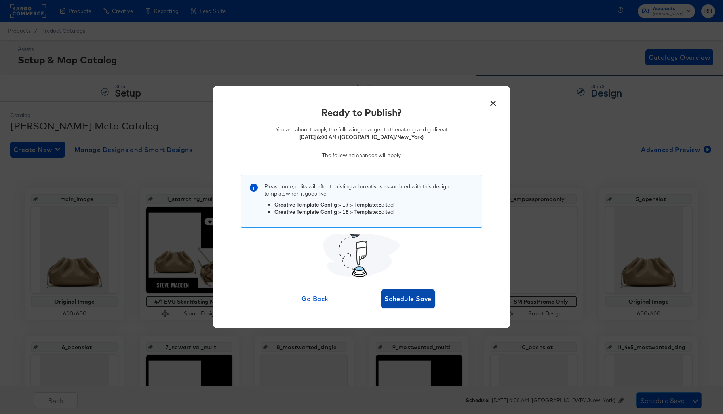
click at [413, 299] on span "Schedule Save" at bounding box center [408, 299] width 47 height 11
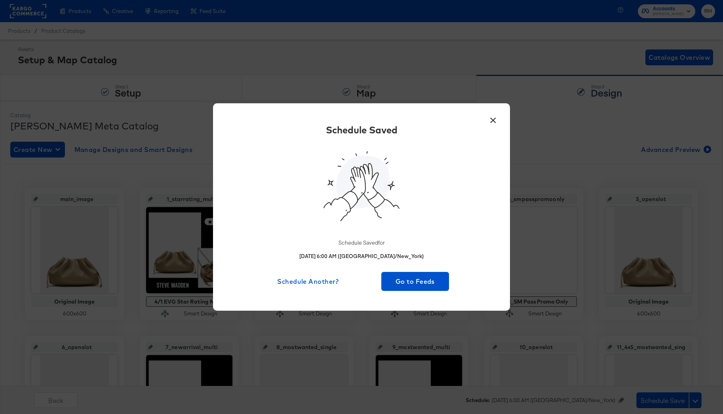
click at [494, 122] on button "×" at bounding box center [493, 118] width 14 height 14
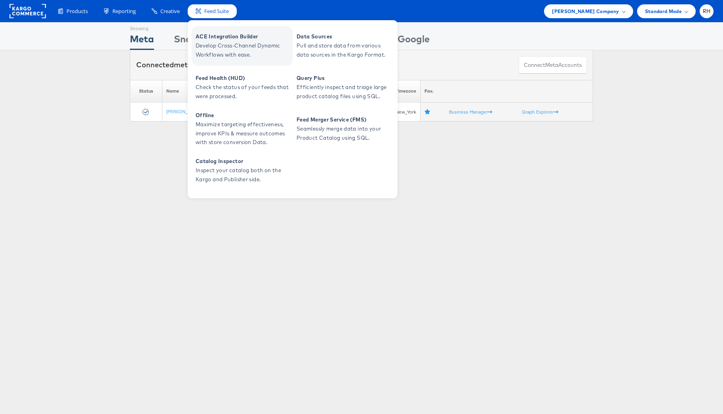
click at [219, 36] on span "ACE Integration Builder" at bounding box center [243, 36] width 95 height 9
